Goal: Understand process/instructions: Learn how to perform a task or action

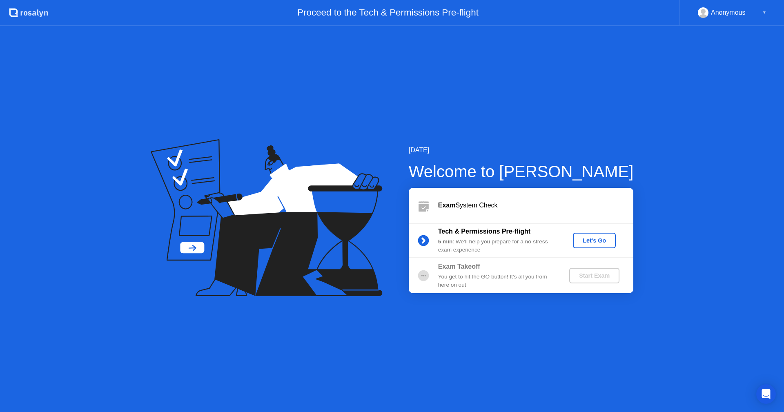
click at [596, 243] on div "Let's Go" at bounding box center [594, 240] width 36 height 7
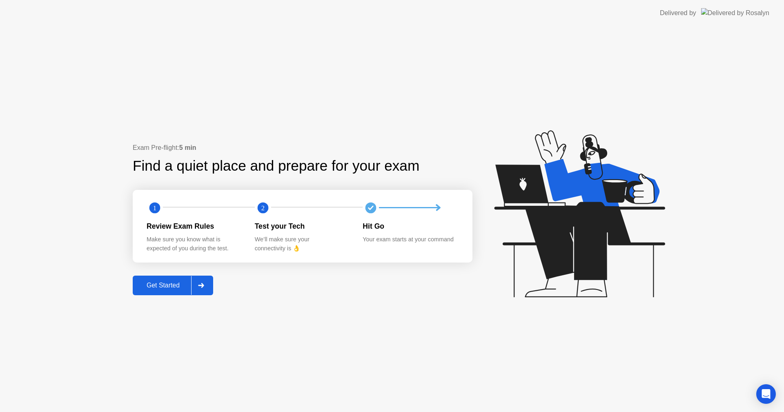
click at [158, 288] on div "Get Started" at bounding box center [163, 285] width 56 height 7
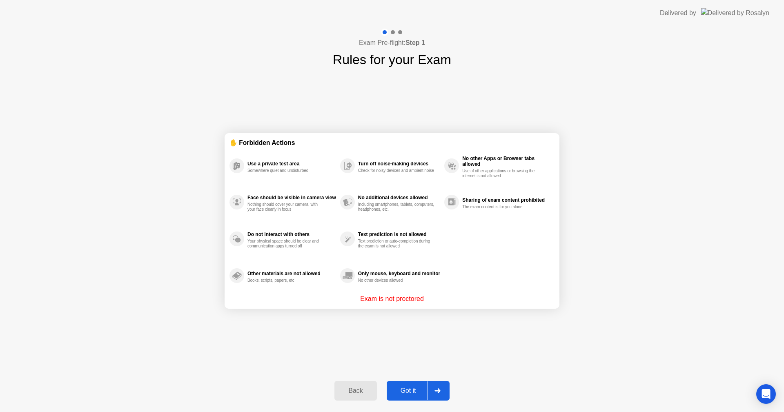
click at [407, 391] on div "Got it" at bounding box center [408, 390] width 38 height 7
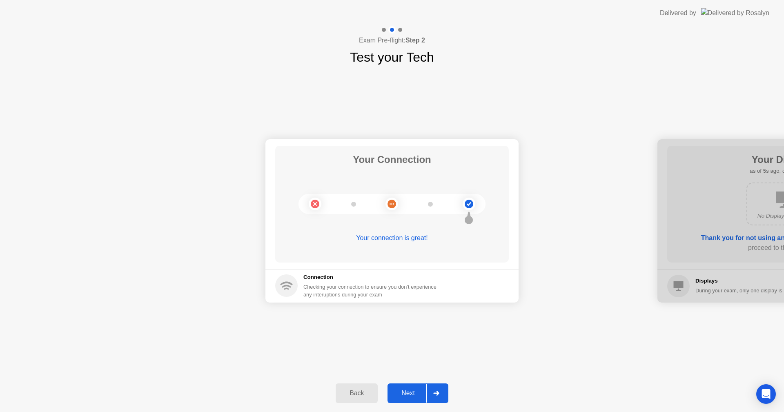
click at [406, 394] on div "Next" at bounding box center [408, 393] width 36 height 7
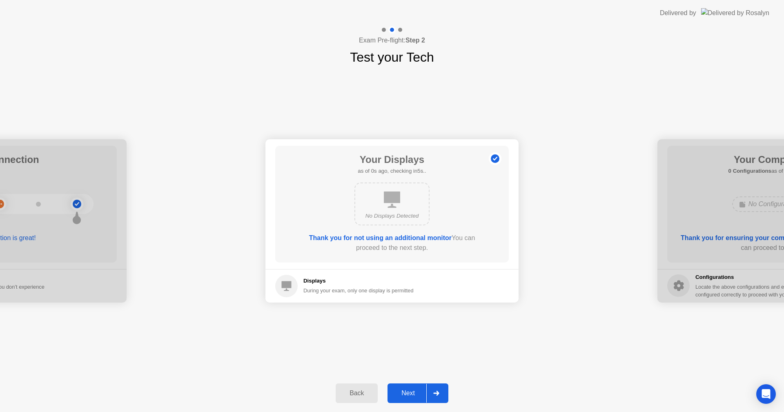
click at [415, 394] on div "Next" at bounding box center [408, 393] width 36 height 7
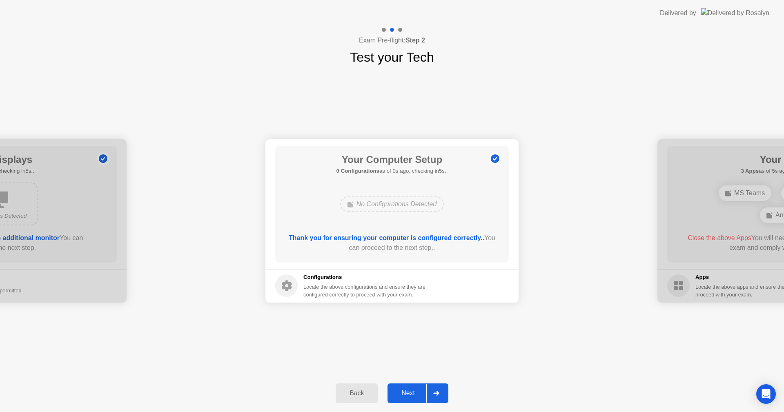
click at [409, 393] on div "Next" at bounding box center [408, 393] width 36 height 7
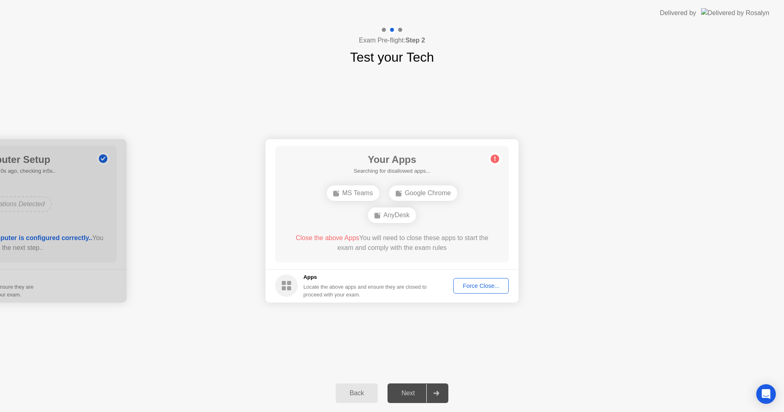
click at [321, 239] on span "Close the above Apps" at bounding box center [328, 237] width 64 height 7
click at [352, 194] on div "MS Teams" at bounding box center [353, 193] width 53 height 16
click at [483, 205] on div "MS Teams Google Chrome AnyDesk" at bounding box center [392, 204] width 187 height 44
click at [477, 288] on div "Force Close..." at bounding box center [481, 286] width 50 height 7
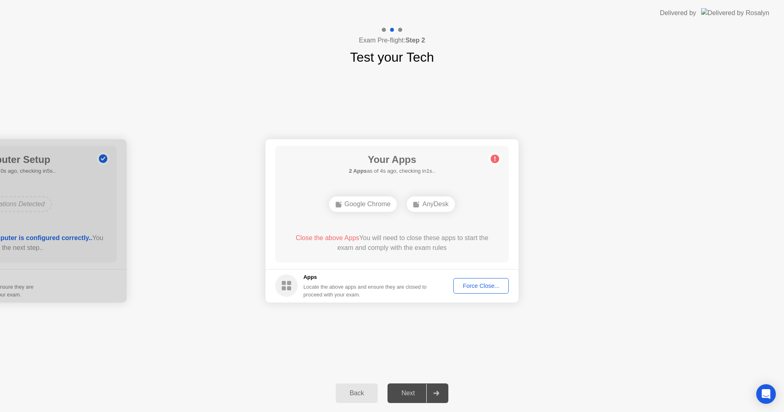
click at [474, 286] on div "Force Close..." at bounding box center [481, 286] width 50 height 7
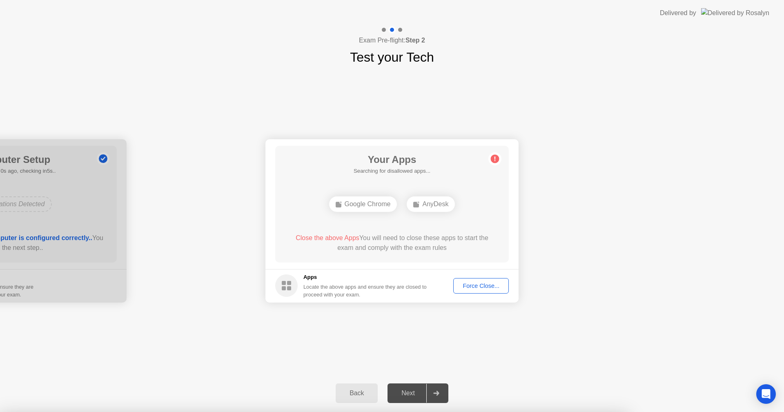
drag, startPoint x: 754, startPoint y: 197, endPoint x: 700, endPoint y: 184, distance: 55.4
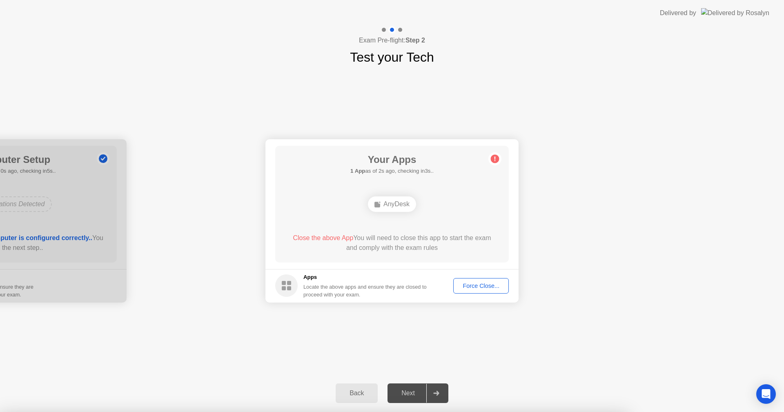
click at [753, 412] on div at bounding box center [392, 412] width 784 height 0
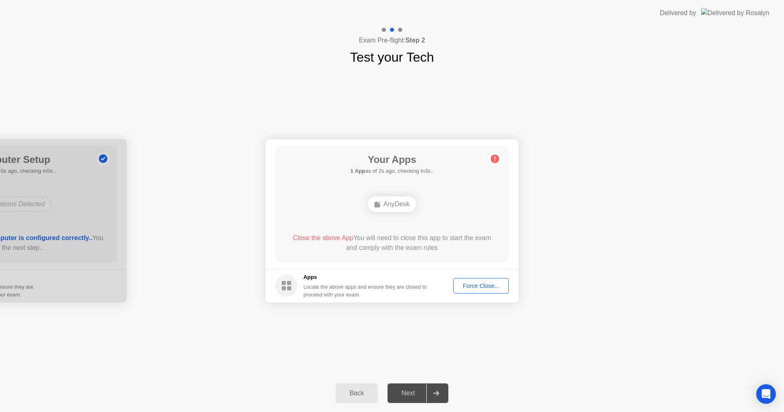
click at [495, 161] on circle at bounding box center [495, 158] width 9 height 9
click at [384, 205] on div "AnyDesk" at bounding box center [392, 205] width 48 height 16
click at [481, 289] on div "Force Close..." at bounding box center [481, 286] width 50 height 7
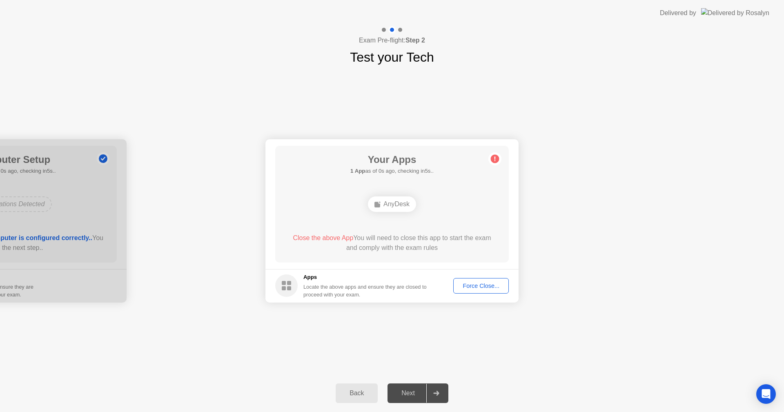
click at [409, 393] on div "Next" at bounding box center [408, 393] width 36 height 7
